Goal: Submit feedback/report problem

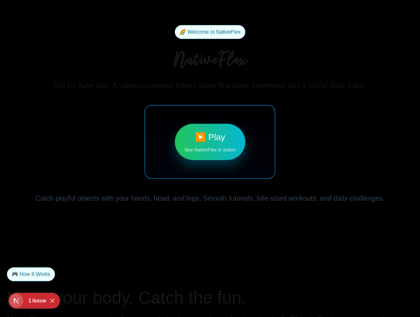
click at [30, 301] on div "1" at bounding box center [29, 301] width 3 height 16
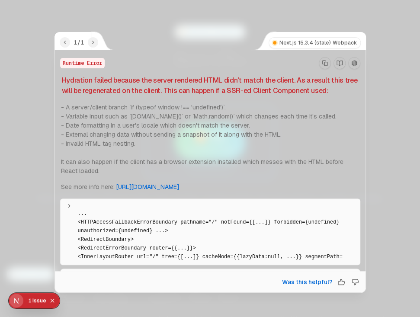
scroll to position [173, 0]
